Goal: Transaction & Acquisition: Subscribe to service/newsletter

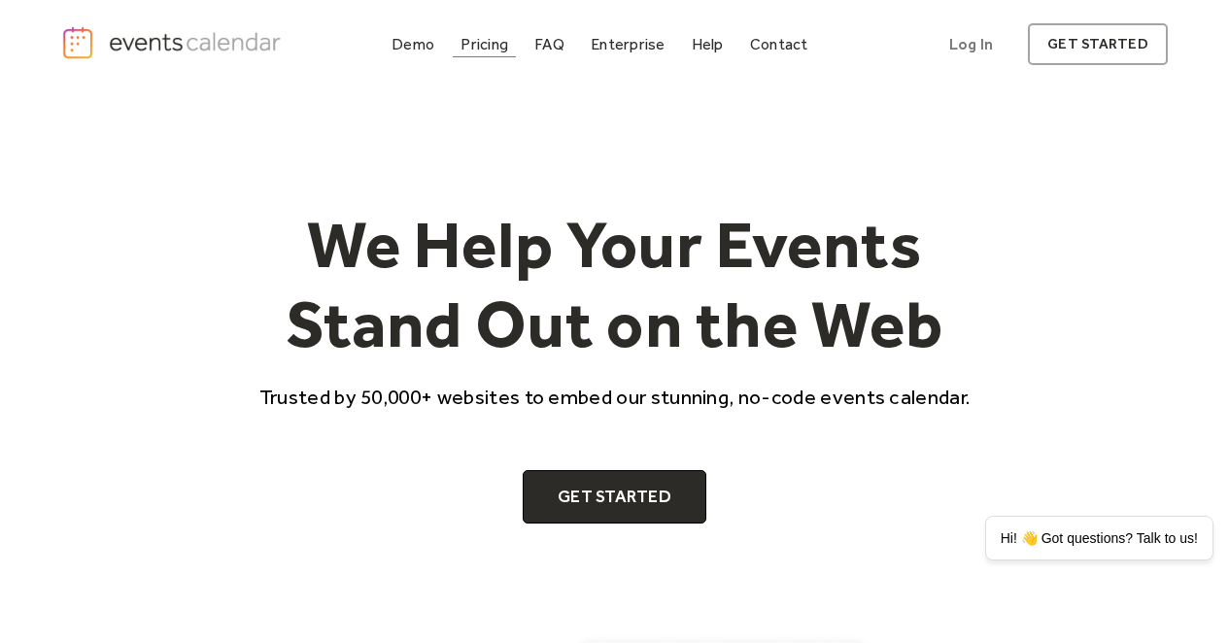
click at [489, 48] on div "Pricing" at bounding box center [484, 44] width 48 height 11
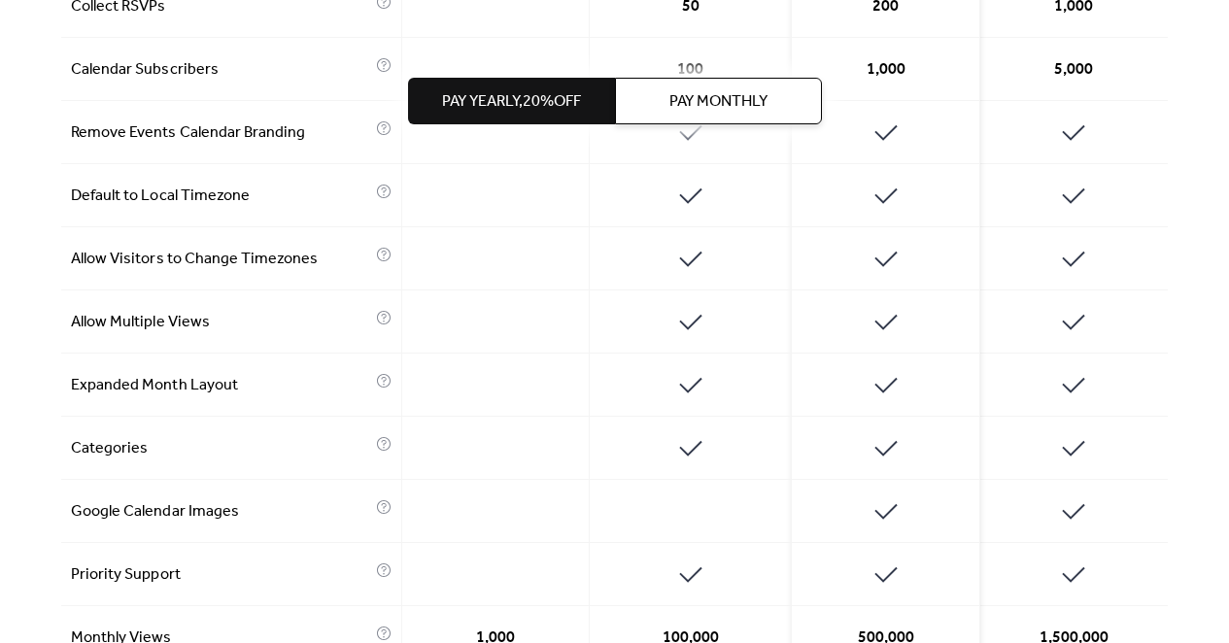
scroll to position [1173, 0]
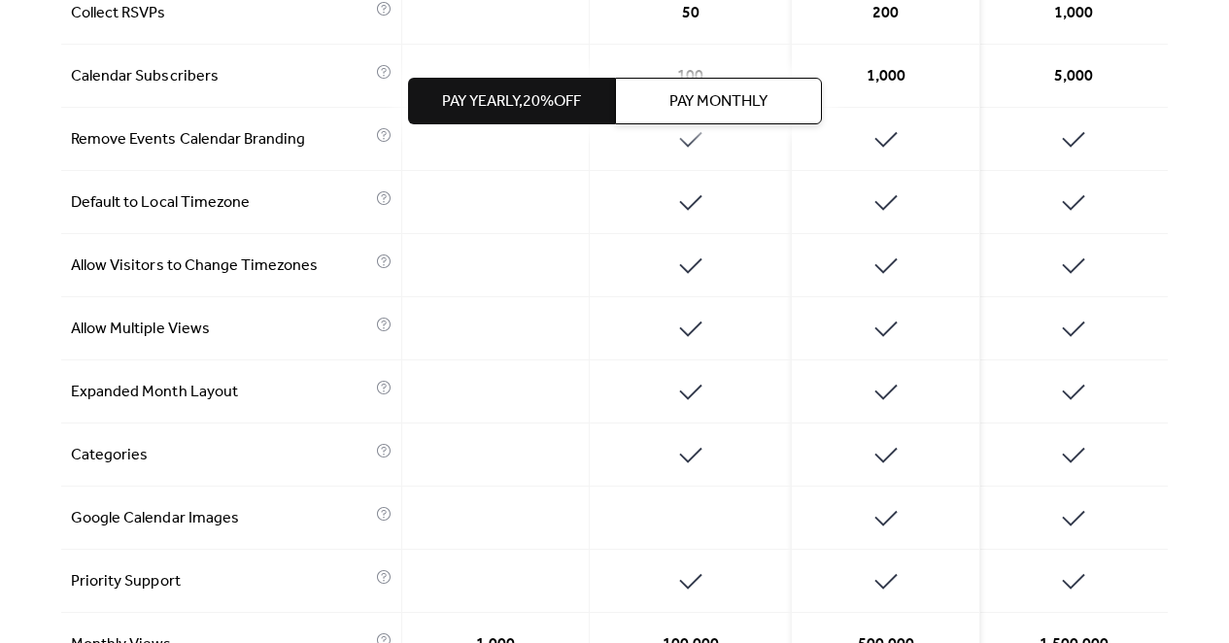
click at [724, 109] on span "Pay Monthly" at bounding box center [718, 101] width 98 height 23
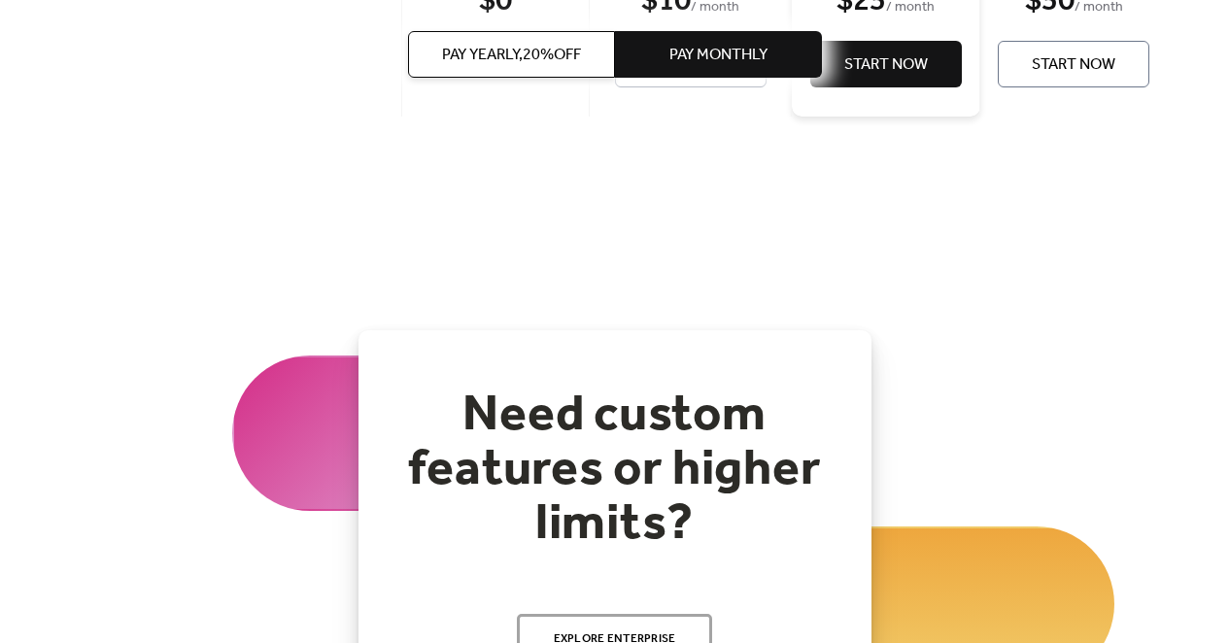
scroll to position [1908, 0]
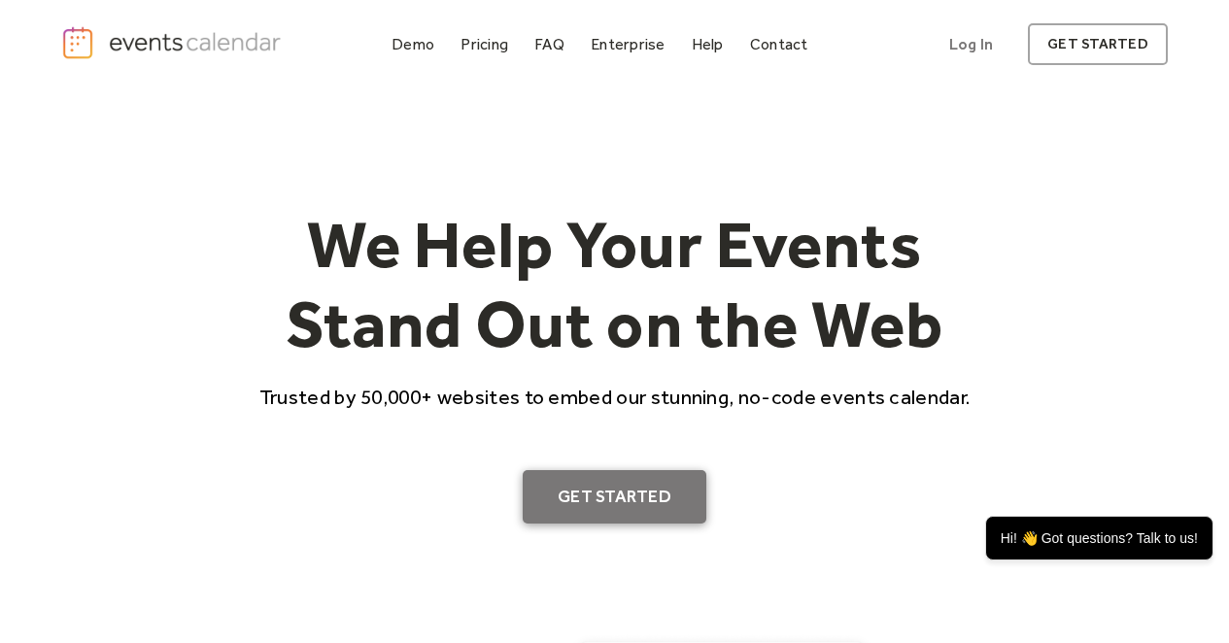
click at [633, 498] on link "Get Started" at bounding box center [614, 497] width 184 height 54
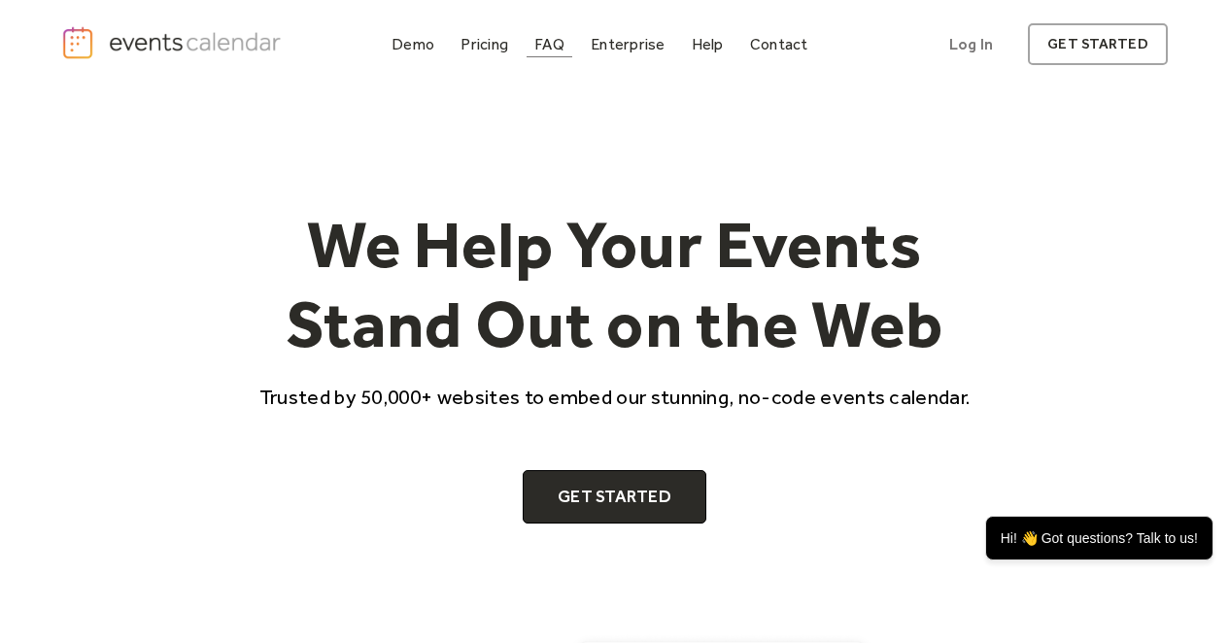
click at [555, 44] on div "FAQ" at bounding box center [549, 44] width 30 height 11
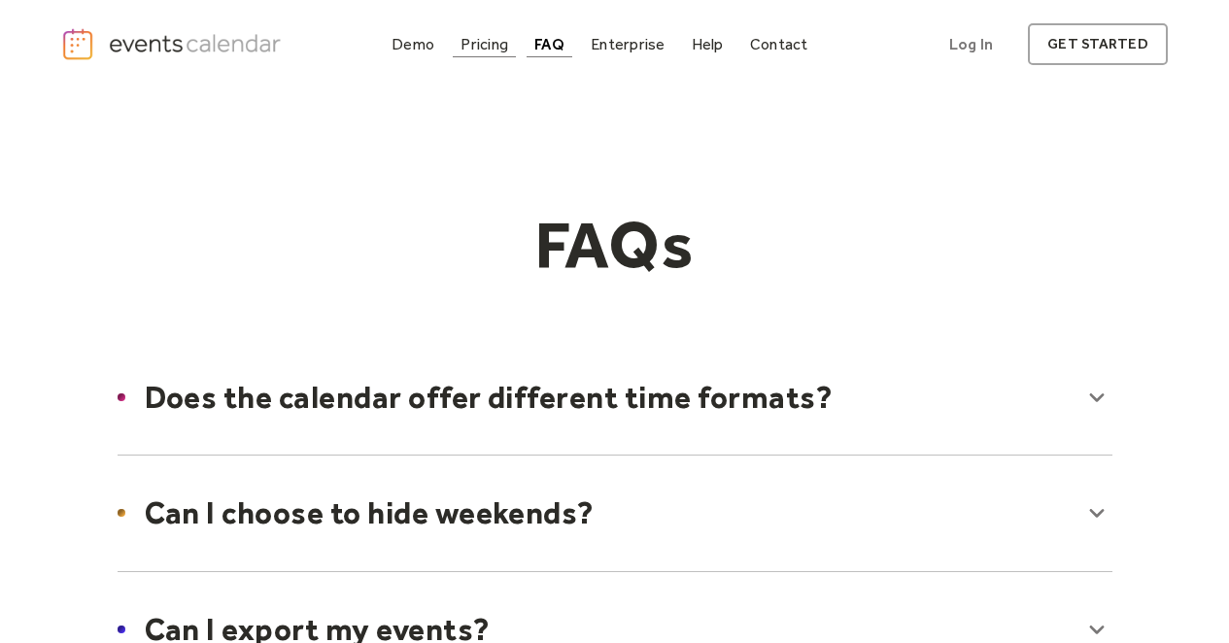
click at [491, 44] on div "Pricing" at bounding box center [484, 44] width 48 height 11
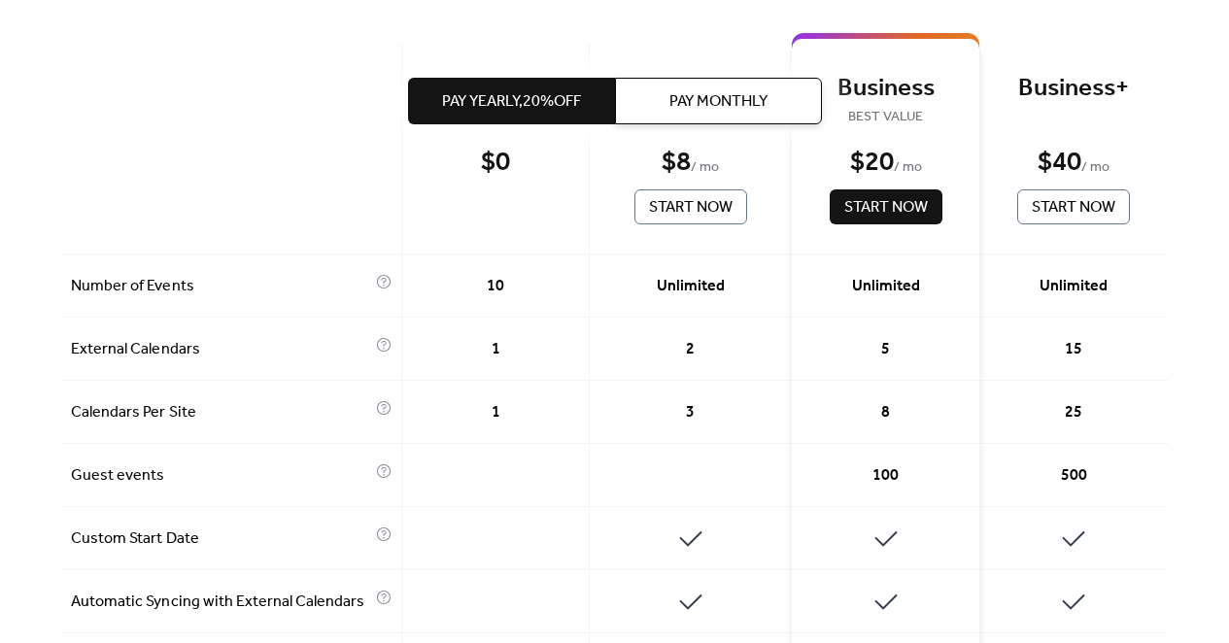
scroll to position [523, 0]
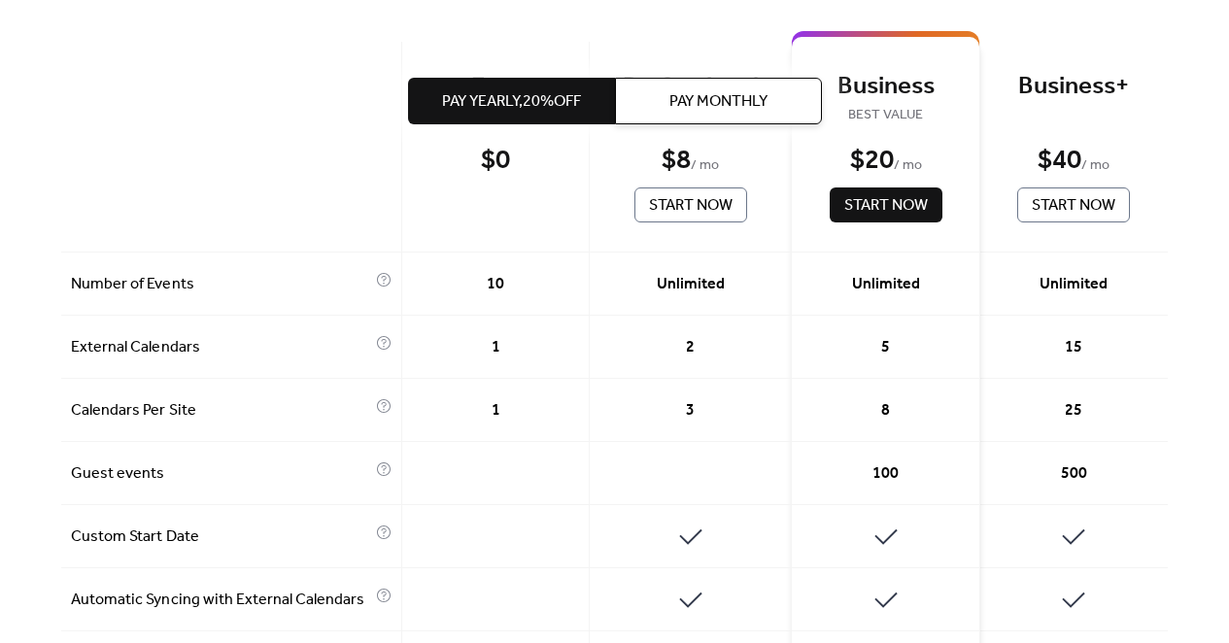
click at [727, 114] on span "Pay Monthly" at bounding box center [718, 101] width 98 height 23
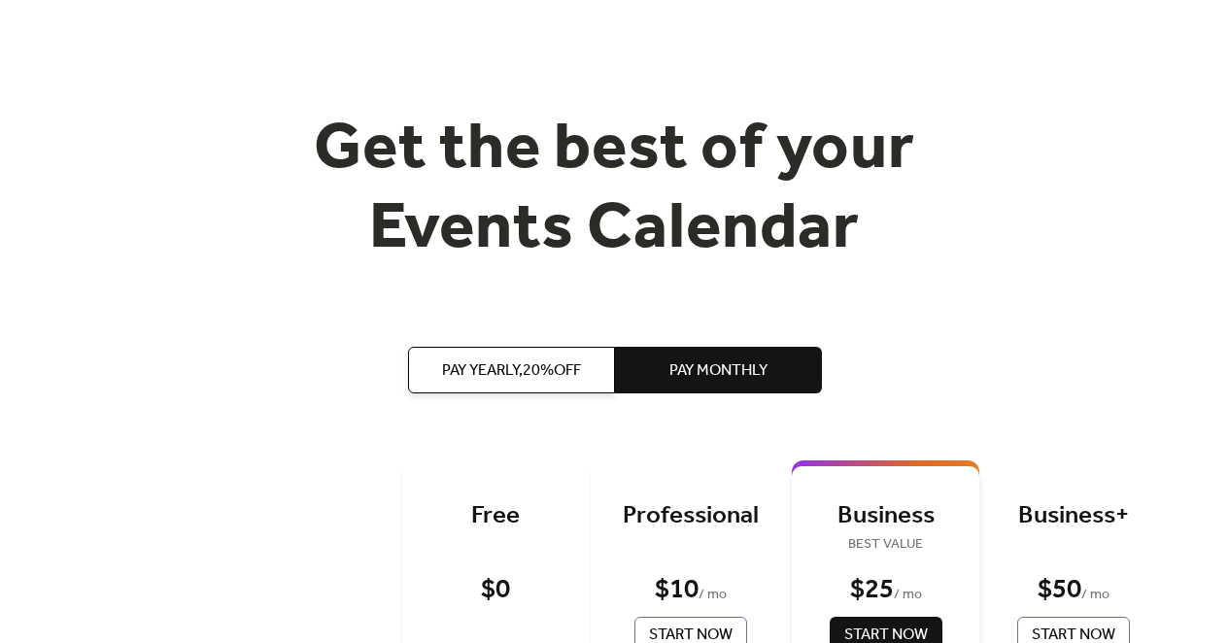
scroll to position [0, 0]
